Goal: Task Accomplishment & Management: Use online tool/utility

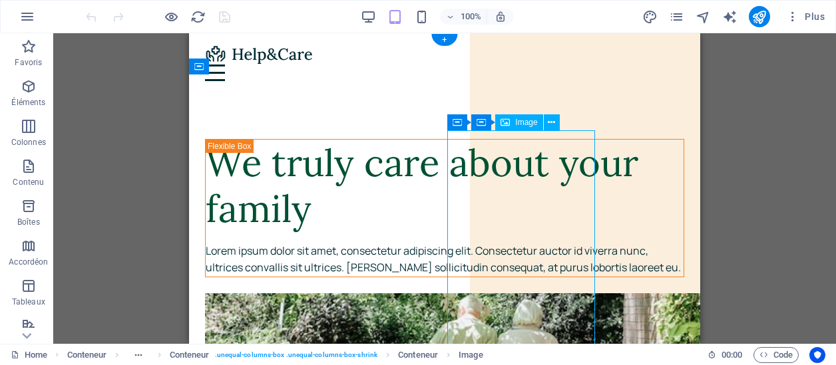
select select "vw"
select select "px"
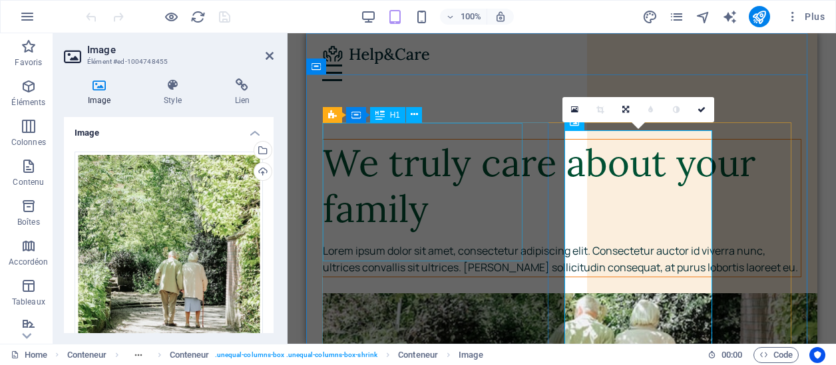
click at [389, 166] on div "We truly care about your family" at bounding box center [562, 186] width 478 height 92
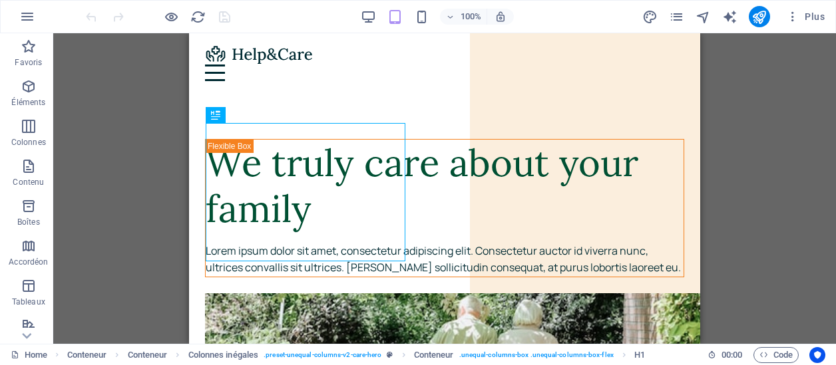
click at [802, 172] on div "Colonnes inégales H1 Conteneur Conteneur Colonnes inégales Colonnes inégales Co…" at bounding box center [444, 188] width 782 height 311
click at [33, 92] on icon "button" at bounding box center [29, 87] width 16 height 16
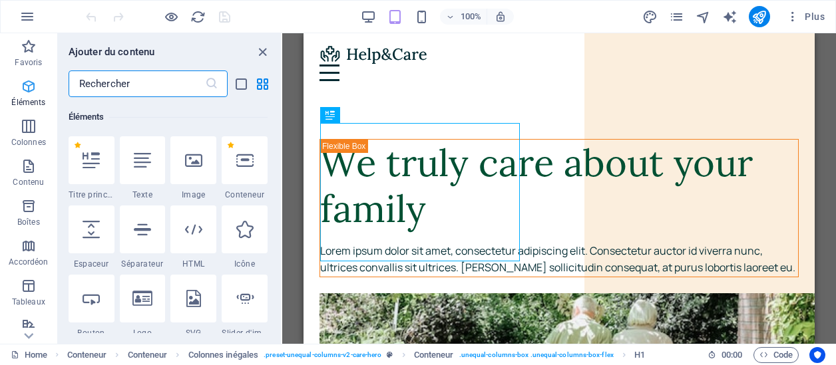
scroll to position [142, 0]
click at [29, 59] on p "Favoris" at bounding box center [28, 62] width 27 height 11
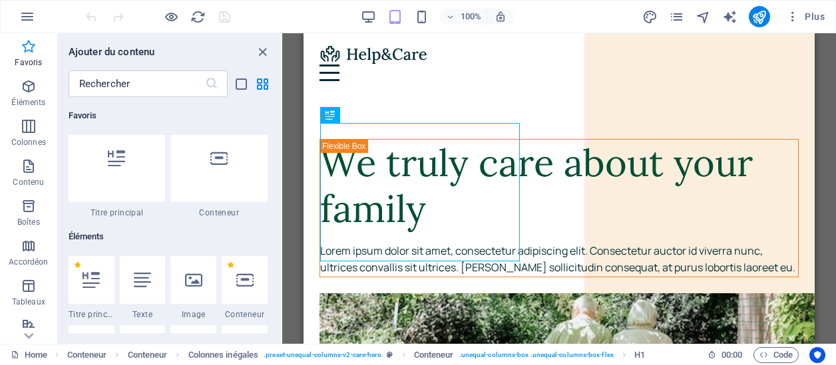
scroll to position [0, 0]
